Goal: Task Accomplishment & Management: Manage account settings

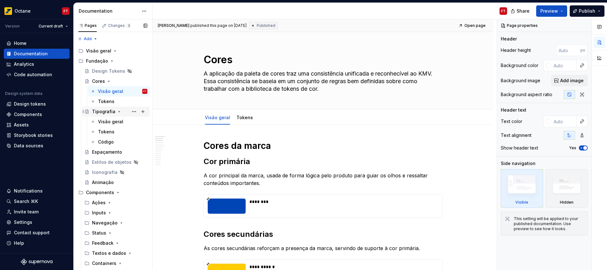
click at [118, 111] on icon "Page tree" at bounding box center [119, 111] width 5 height 5
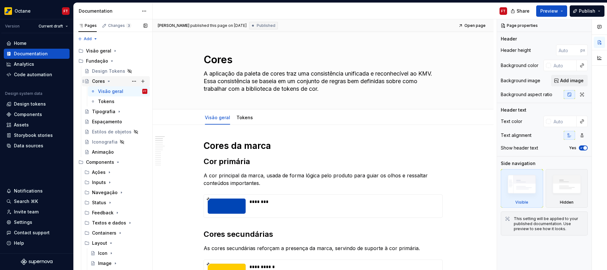
click at [108, 82] on icon "Page tree" at bounding box center [108, 81] width 5 height 5
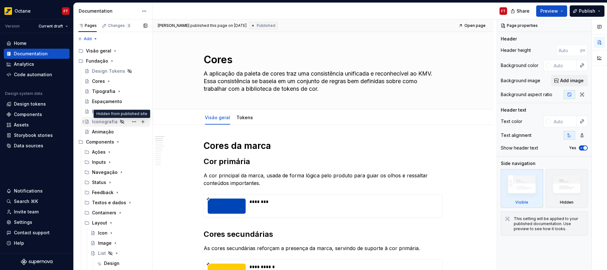
click at [120, 121] on icon "Page tree" at bounding box center [122, 121] width 5 height 5
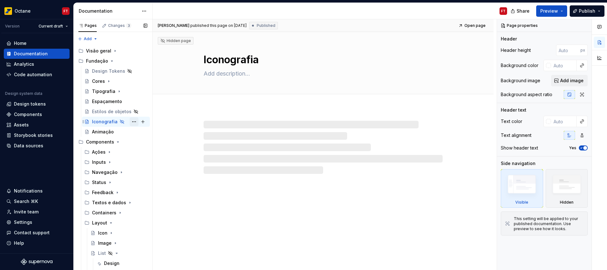
click at [130, 120] on button "Page tree" at bounding box center [134, 121] width 9 height 9
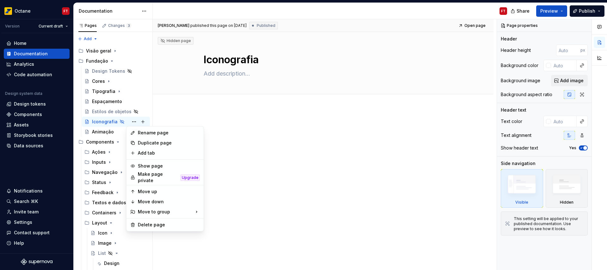
click at [363, 144] on html "Octane FT Version Current draft Home Documentation Analytics Code automation De…" at bounding box center [303, 135] width 607 height 270
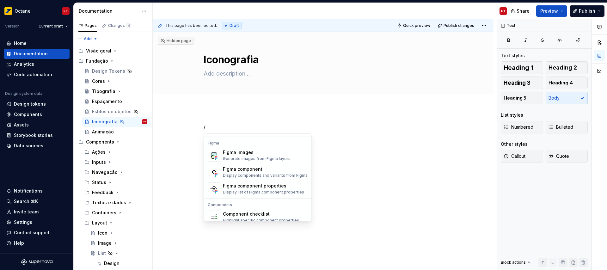
scroll to position [593, 0]
click at [318, 176] on div "/" at bounding box center [323, 172] width 341 height 128
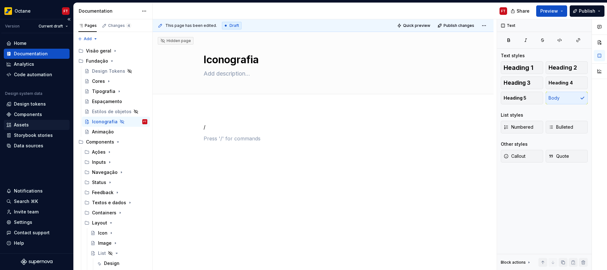
click at [27, 124] on div "Assets" at bounding box center [21, 125] width 15 height 6
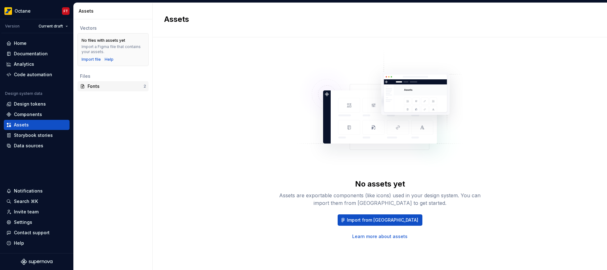
click at [113, 84] on div "Fonts" at bounding box center [116, 86] width 56 height 6
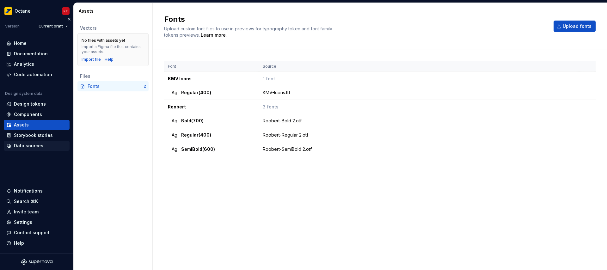
click at [26, 148] on div "Data sources" at bounding box center [28, 146] width 29 height 6
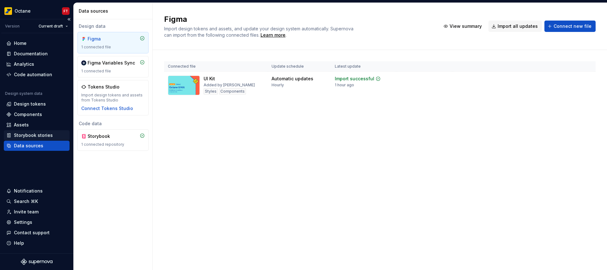
click at [30, 134] on div "Storybook stories" at bounding box center [33, 135] width 39 height 6
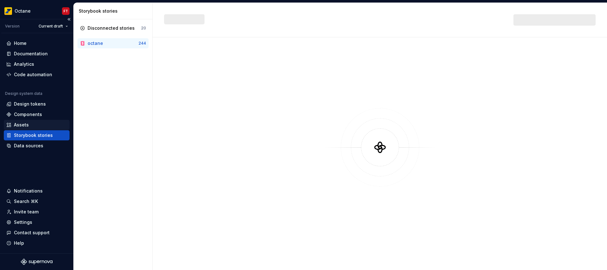
click at [28, 122] on div "Assets" at bounding box center [21, 125] width 15 height 6
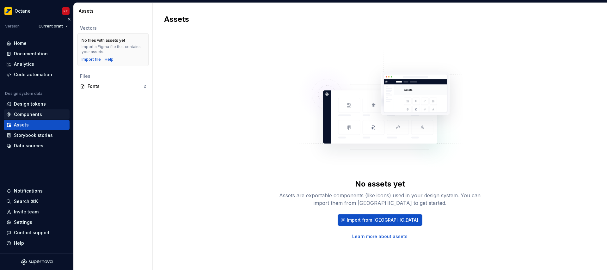
click at [32, 113] on div "Components" at bounding box center [28, 114] width 28 height 6
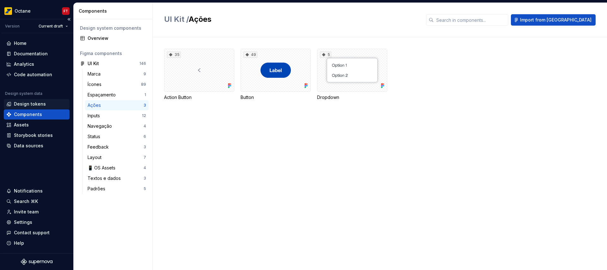
click at [36, 104] on div "Design tokens" at bounding box center [30, 104] width 32 height 6
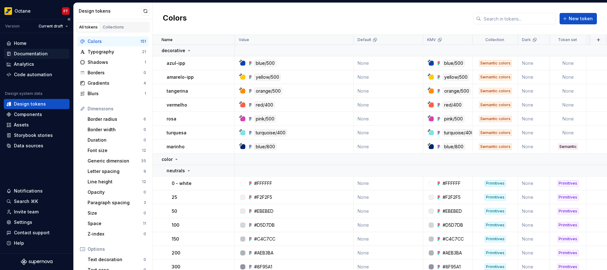
click at [43, 54] on div "Documentation" at bounding box center [31, 54] width 34 height 6
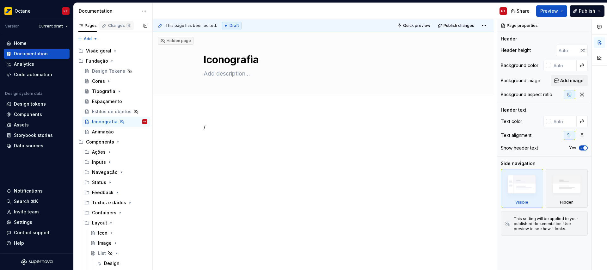
click at [117, 25] on div "Changes 4" at bounding box center [119, 25] width 23 height 5
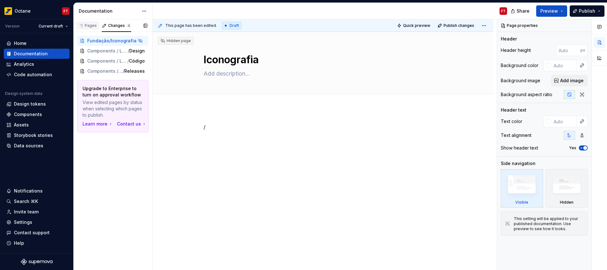
click at [87, 26] on div "Pages" at bounding box center [87, 25] width 18 height 5
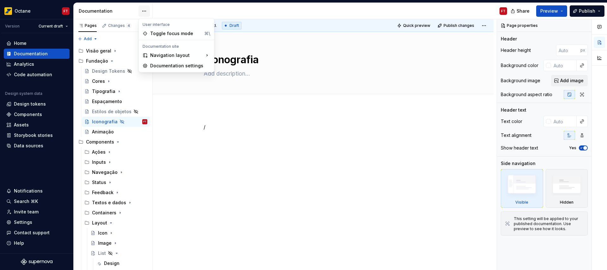
click at [146, 10] on html "Octane FT Version Current draft Home Documentation Analytics Code automation De…" at bounding box center [303, 135] width 607 height 270
click at [178, 67] on div "Documentation settings" at bounding box center [180, 66] width 60 height 6
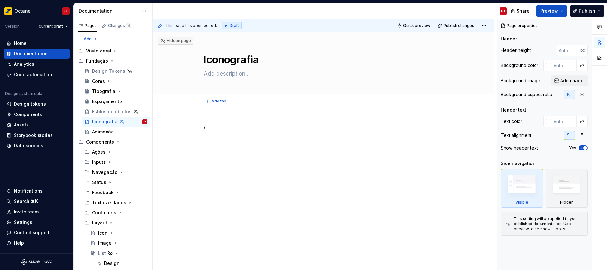
type textarea "*"
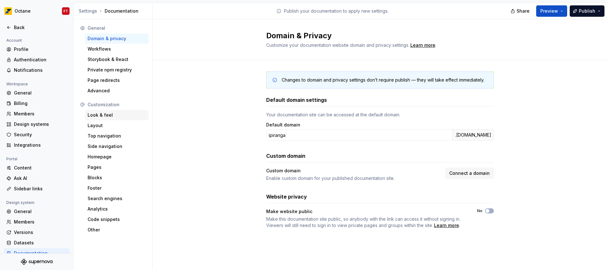
click at [102, 116] on div "Look & feel" at bounding box center [117, 115] width 58 height 6
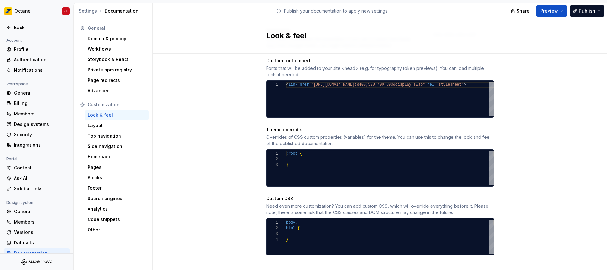
scroll to position [252, 0]
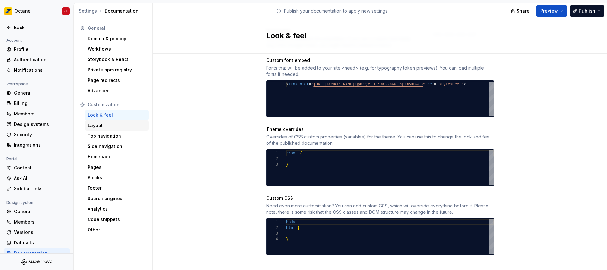
click at [102, 121] on div "Layout" at bounding box center [117, 125] width 64 height 10
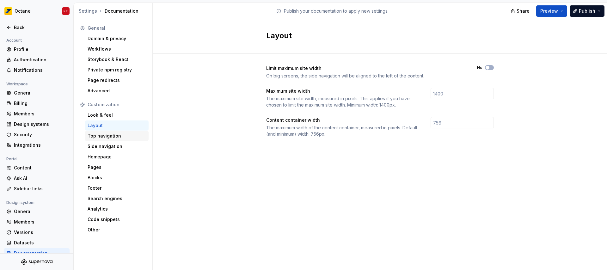
click at [105, 138] on div "Top navigation" at bounding box center [117, 136] width 58 height 6
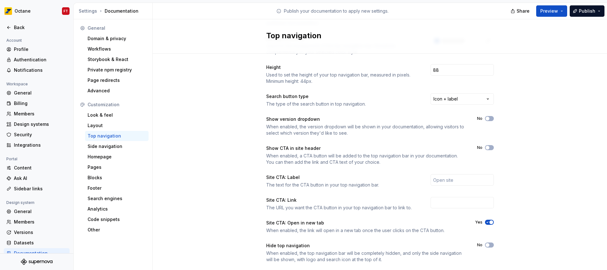
scroll to position [73, 0]
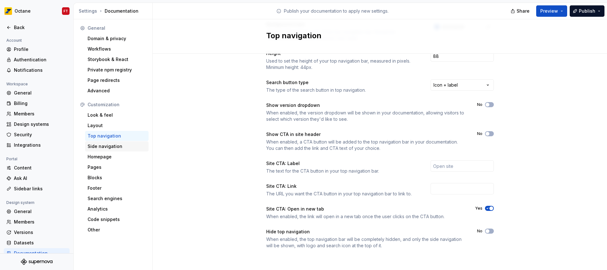
click at [114, 147] on div "Side navigation" at bounding box center [117, 146] width 58 height 6
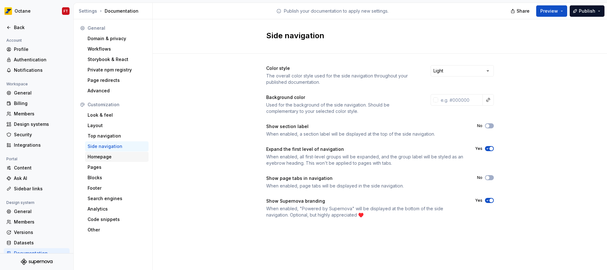
click at [96, 159] on div "Homepage" at bounding box center [117, 157] width 58 height 6
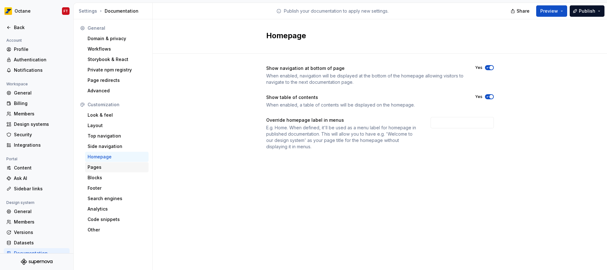
click at [114, 166] on div "Pages" at bounding box center [117, 167] width 58 height 6
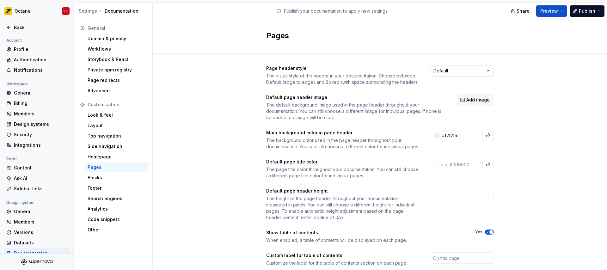
click at [475, 71] on html "Octane FT Back Account Profile Authentication Notifications Workspace General B…" at bounding box center [303, 135] width 607 height 270
click at [474, 71] on html "Octane FT Back Account Profile Authentication Notifications Workspace General B…" at bounding box center [303, 135] width 607 height 270
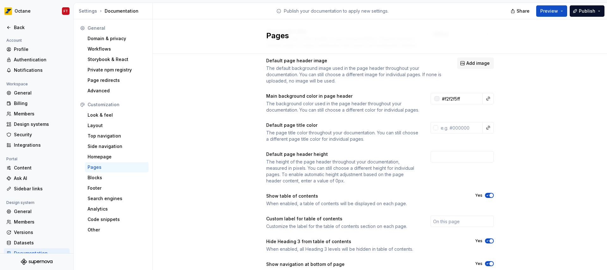
scroll to position [76, 0]
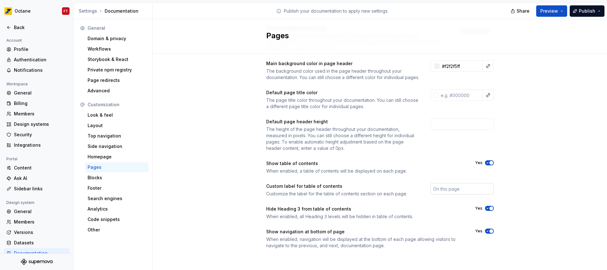
click at [465, 189] on input "text" at bounding box center [462, 188] width 63 height 11
type input "Índice"
click at [514, 197] on div "Page header style The visual style of the header in your documentation. Choose …" at bounding box center [380, 129] width 454 height 288
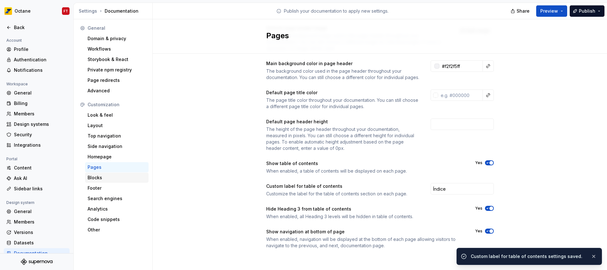
click at [111, 178] on div "Blocks" at bounding box center [117, 178] width 58 height 6
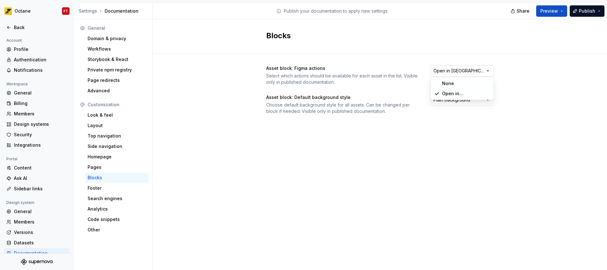
click at [445, 73] on html "Octane FT Back Account Profile Authentication Notifications Workspace General B…" at bounding box center [303, 135] width 607 height 270
click at [106, 188] on div "Footer" at bounding box center [117, 188] width 58 height 6
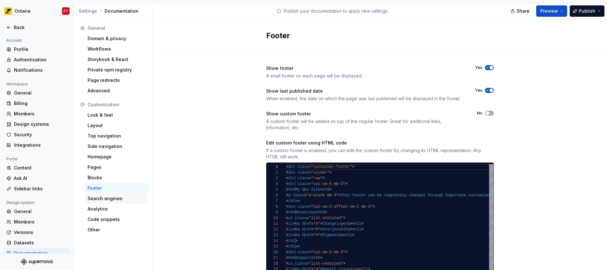
click at [116, 201] on div "Search engines" at bounding box center [117, 198] width 58 height 6
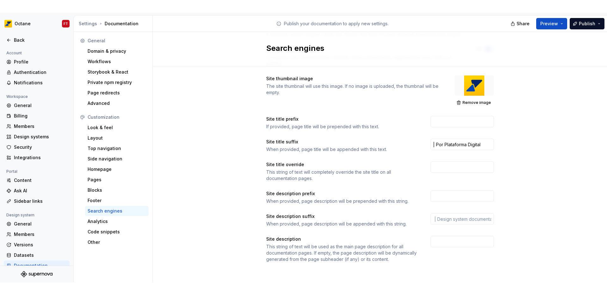
scroll to position [84, 0]
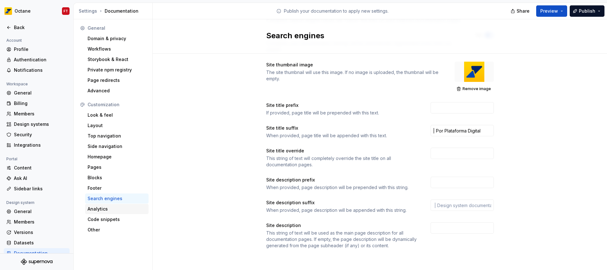
click at [98, 208] on div "Analytics" at bounding box center [117, 209] width 58 height 6
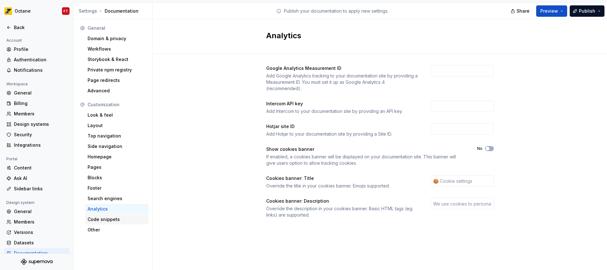
click at [101, 222] on div "Code snippets" at bounding box center [117, 219] width 58 height 6
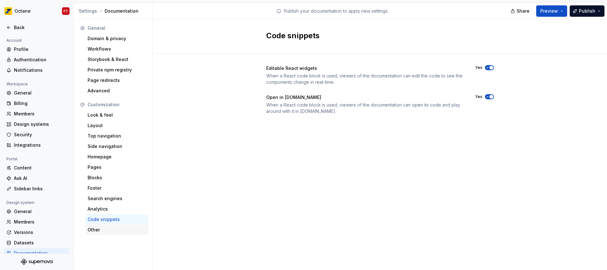
click at [97, 230] on div "Other" at bounding box center [117, 230] width 58 height 6
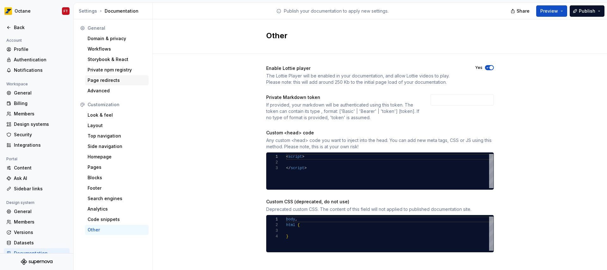
click at [108, 81] on div "Page redirects" at bounding box center [117, 80] width 58 height 6
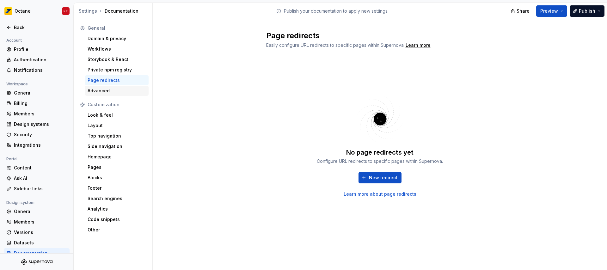
click at [107, 92] on div "Advanced" at bounding box center [117, 91] width 58 height 6
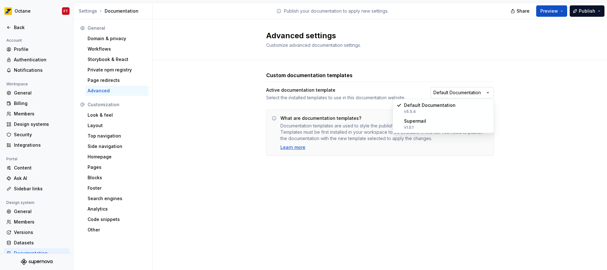
click at [444, 95] on html "Octane FT Back Account Profile Authentication Notifications Workspace General B…" at bounding box center [303, 135] width 607 height 270
click at [291, 147] on div "Learn more" at bounding box center [292, 147] width 25 height 6
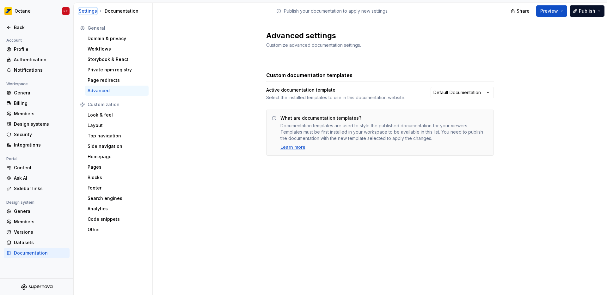
click at [90, 12] on div "Settings" at bounding box center [88, 11] width 18 height 6
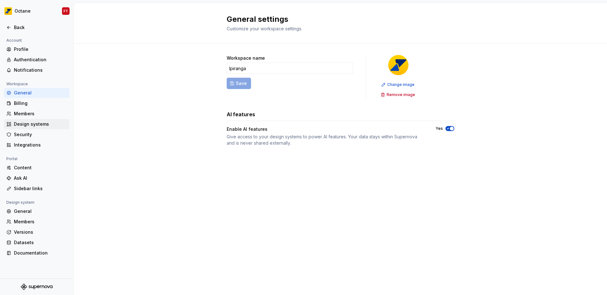
click at [32, 126] on div "Design systems" at bounding box center [40, 124] width 53 height 6
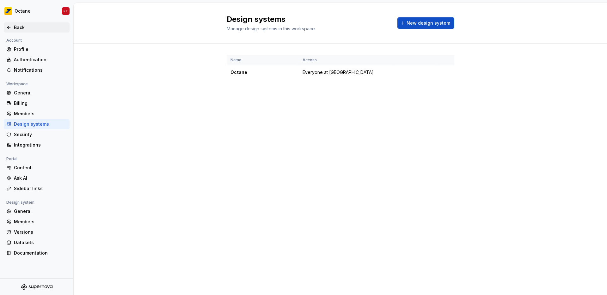
click at [19, 29] on div "Back" at bounding box center [40, 27] width 53 height 6
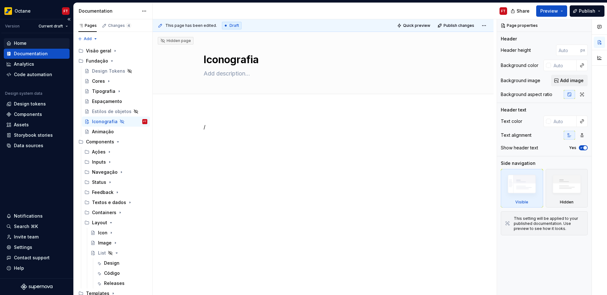
click at [29, 44] on div "Home" at bounding box center [36, 43] width 61 height 6
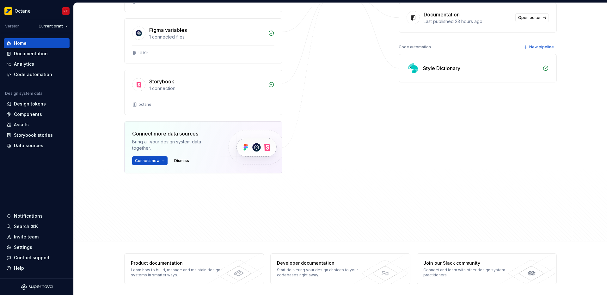
scroll to position [135, 0]
click at [157, 162] on button "Connect new" at bounding box center [149, 160] width 35 height 9
click at [316, 143] on div at bounding box center [340, 80] width 63 height 250
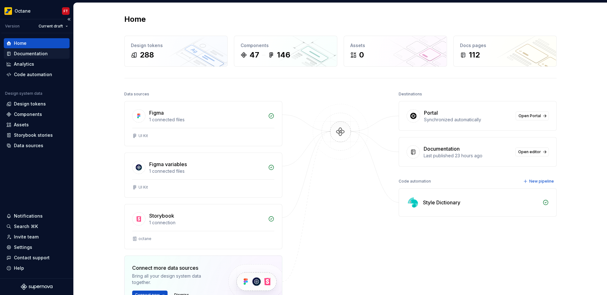
click at [45, 53] on div "Documentation" at bounding box center [31, 54] width 34 height 6
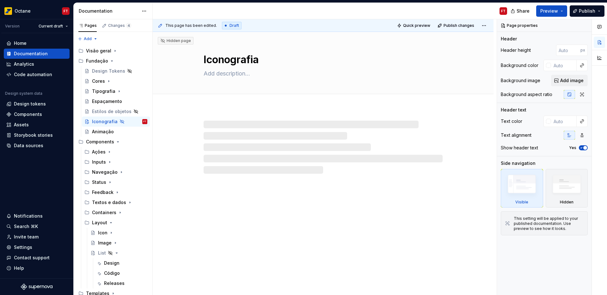
type textarea "*"
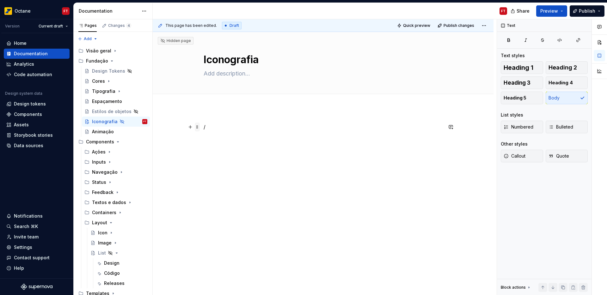
drag, startPoint x: 222, startPoint y: 130, endPoint x: 199, endPoint y: 124, distance: 23.0
click at [204, 124] on div "/" at bounding box center [323, 139] width 239 height 32
click at [218, 127] on p "/" at bounding box center [323, 127] width 239 height 8
click at [482, 27] on html "Octane FT Version Current draft Home Documentation Analytics Code automation De…" at bounding box center [303, 147] width 607 height 295
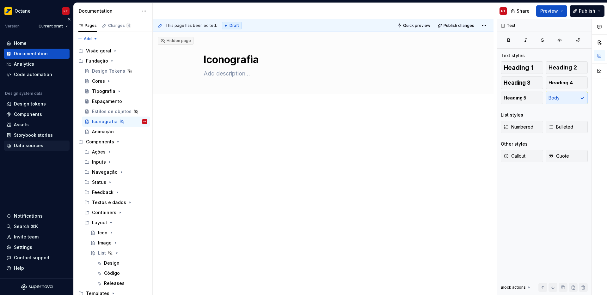
type textarea "*"
click at [26, 124] on div "Assets" at bounding box center [21, 125] width 15 height 6
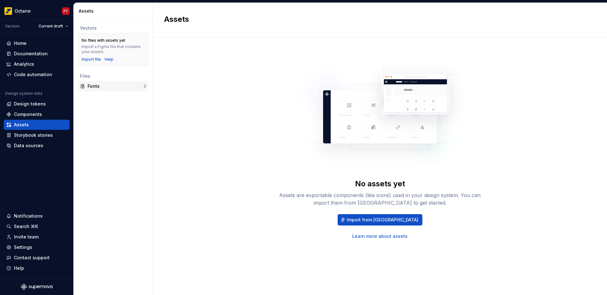
click at [106, 88] on div "Fonts" at bounding box center [116, 86] width 56 height 6
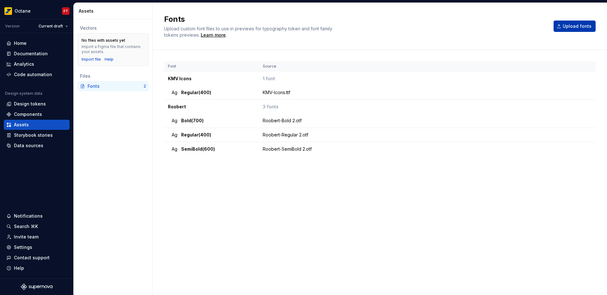
click at [579, 27] on span "Upload fonts" at bounding box center [577, 26] width 29 height 6
